Goal: Find specific page/section: Find specific page/section

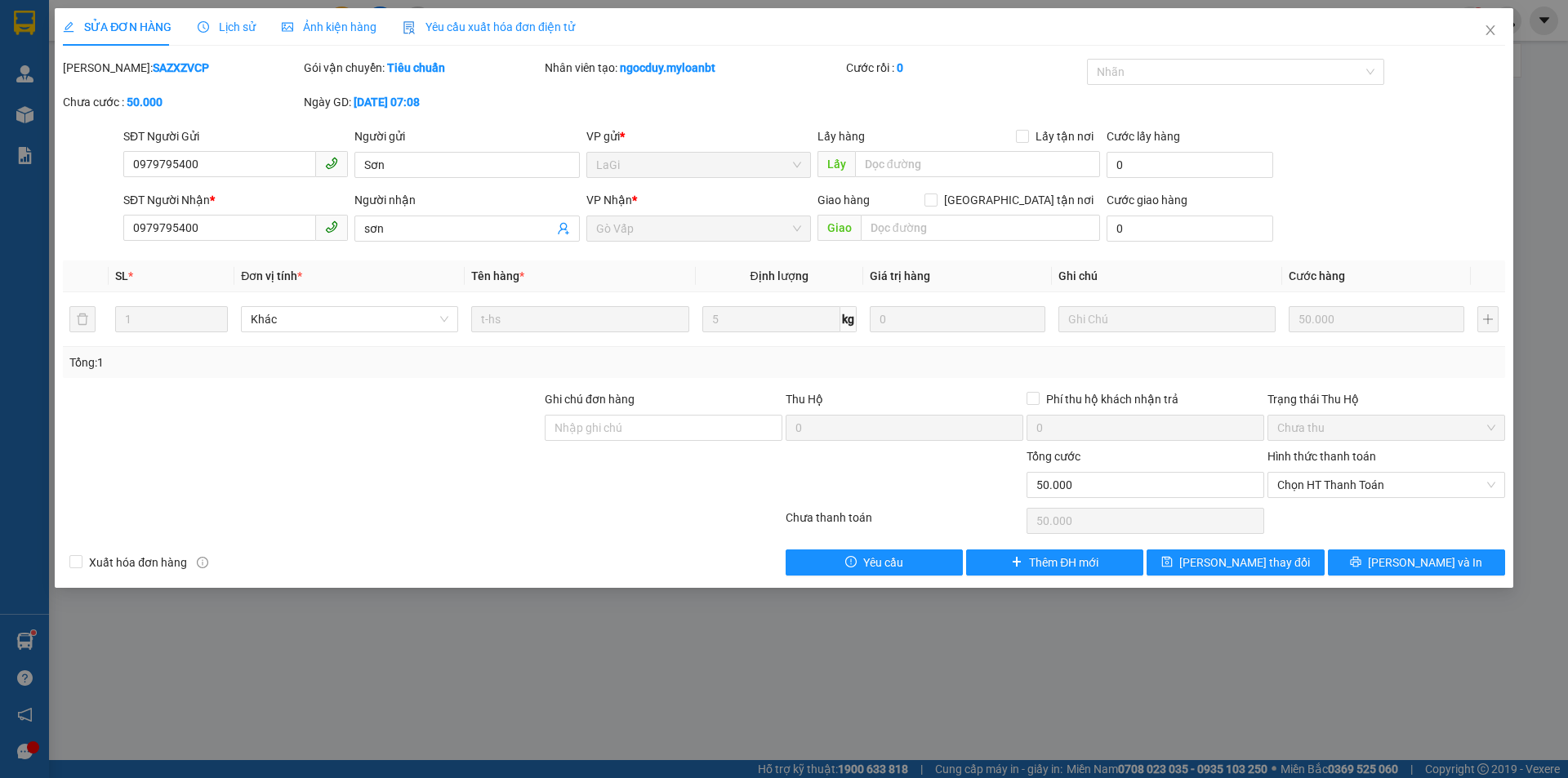
click at [1483, 29] on icon "close" at bounding box center [1490, 30] width 13 height 13
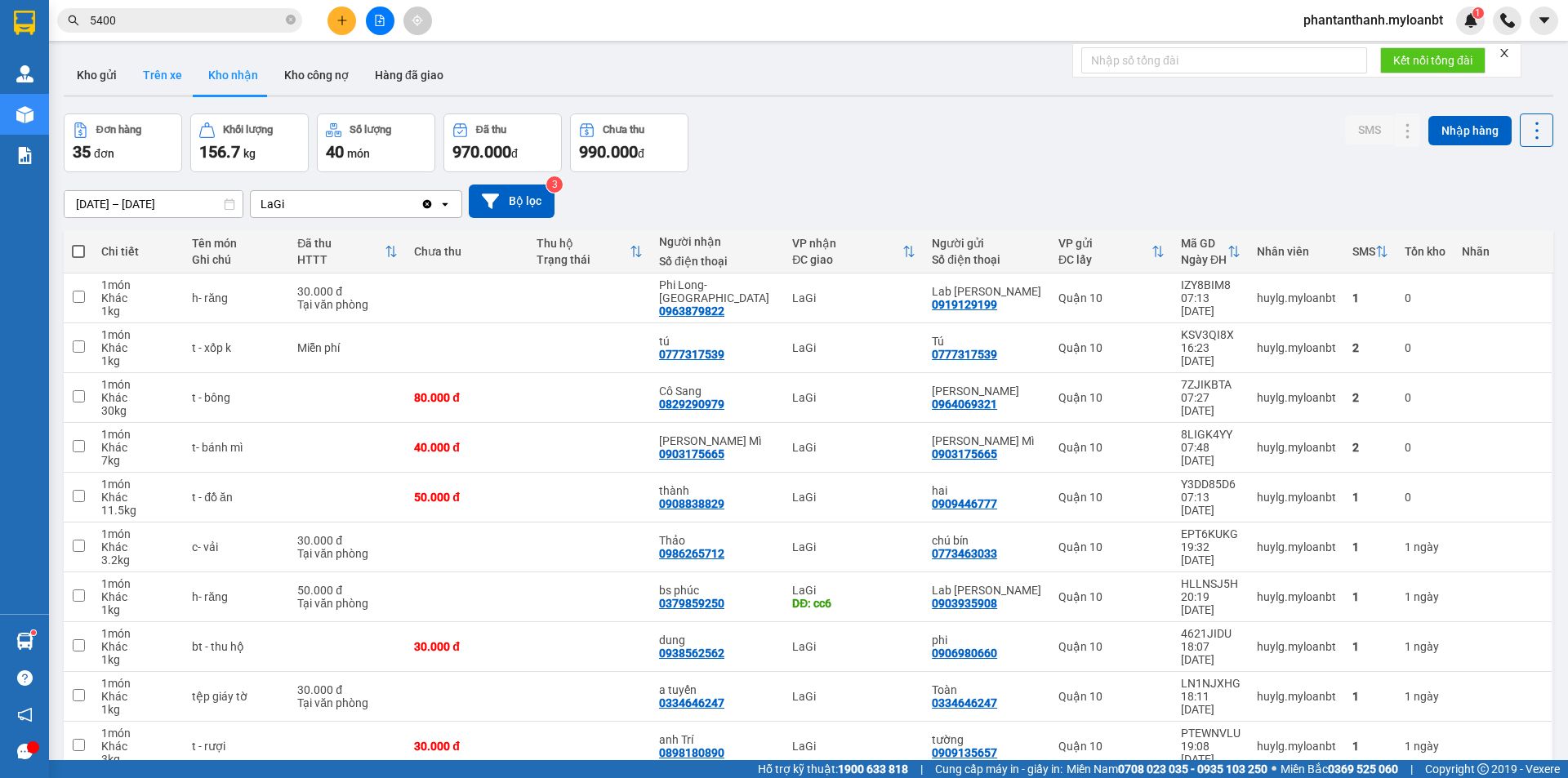
click at [163, 68] on button "Trên xe" at bounding box center [162, 74] width 65 height 39
type input "[DATE] – [DATE]"
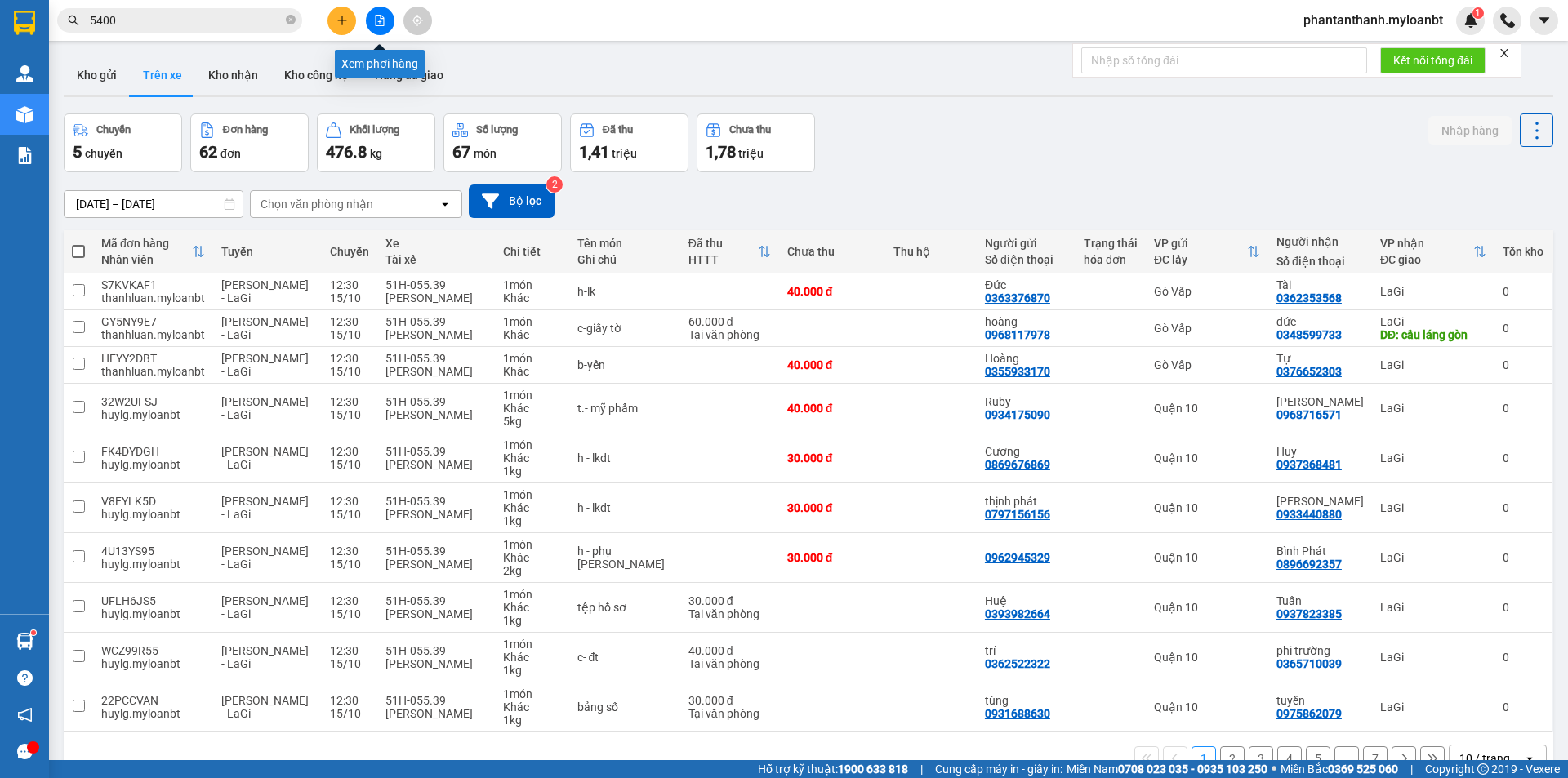
click at [377, 28] on button at bounding box center [379, 20] width 28 height 28
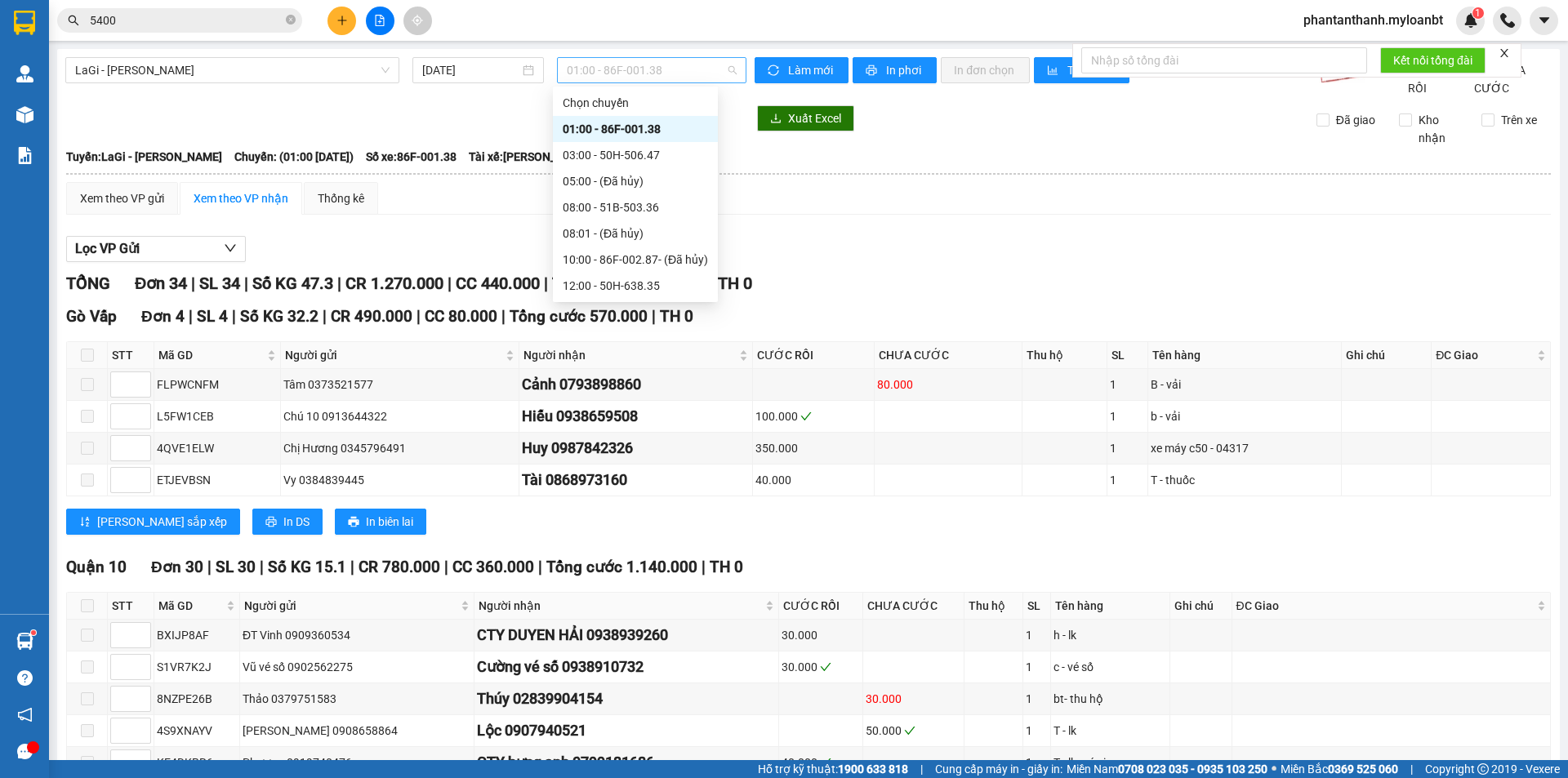
click at [628, 81] on span "01:00 - 86F-001.38" at bounding box center [651, 70] width 170 height 25
click at [651, 288] on div "12:00 - 50H-638.35" at bounding box center [635, 286] width 145 height 18
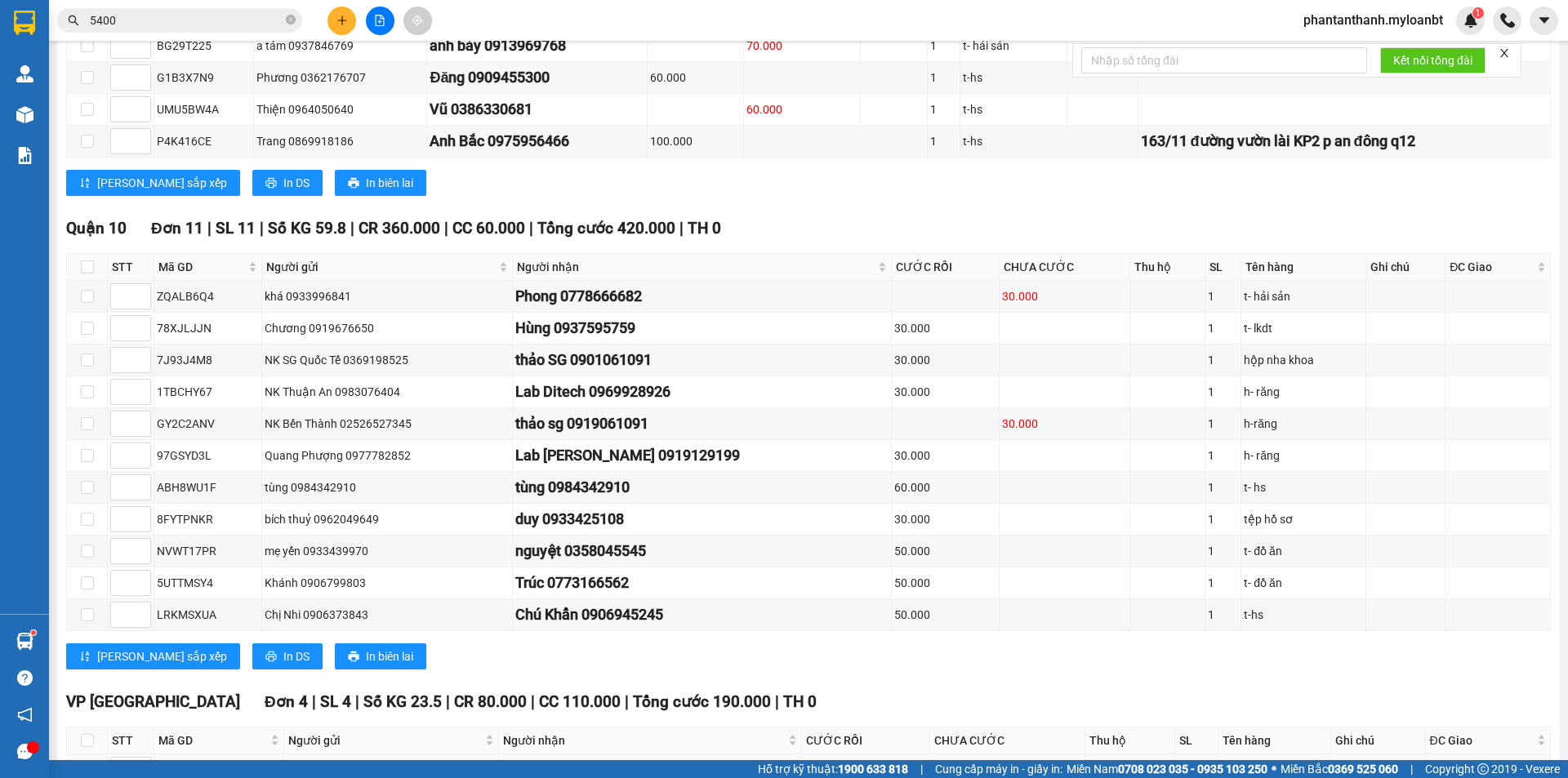
scroll to position [695, 0]
